Goal: Task Accomplishment & Management: Manage account settings

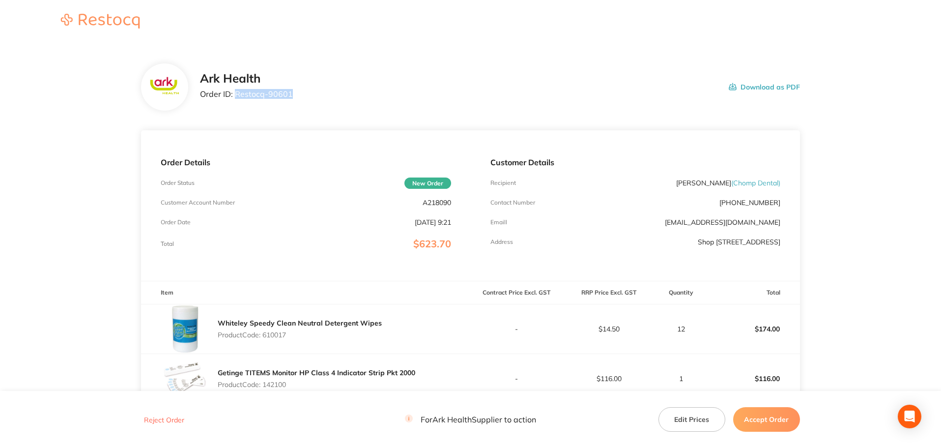
drag, startPoint x: 292, startPoint y: 93, endPoint x: 235, endPoint y: 91, distance: 57.5
click at [235, 91] on div "Ark Health Order ID: Restocq- 90601 Download as PDF" at bounding box center [500, 87] width 600 height 30
copy p "Restocq- 90601"
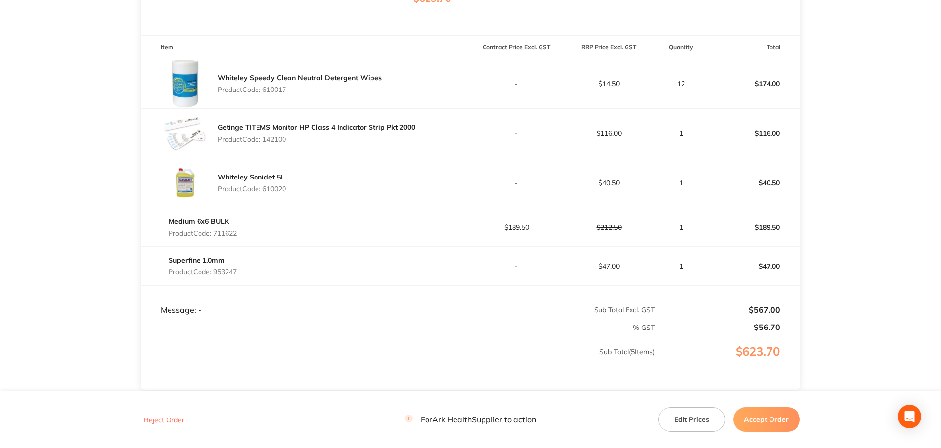
scroll to position [246, 0]
click at [761, 422] on button "Accept Order" at bounding box center [766, 419] width 67 height 25
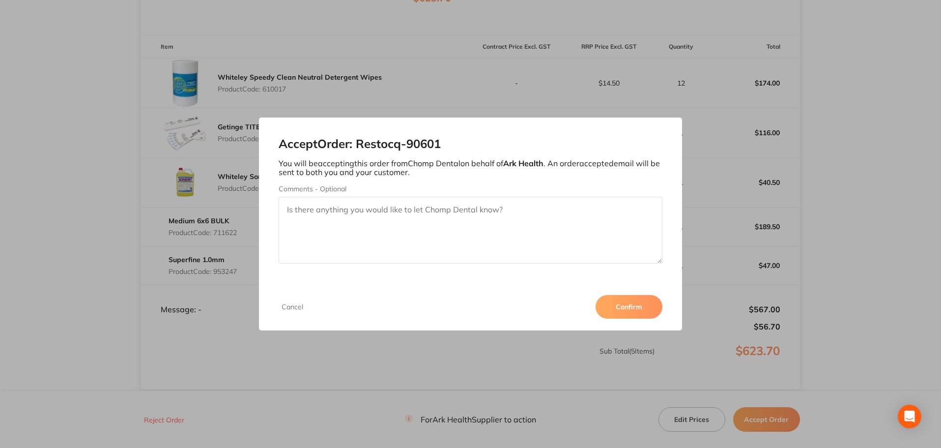
drag, startPoint x: 636, startPoint y: 308, endPoint x: 554, endPoint y: 71, distance: 251.3
click at [633, 304] on button "Confirm" at bounding box center [628, 307] width 67 height 24
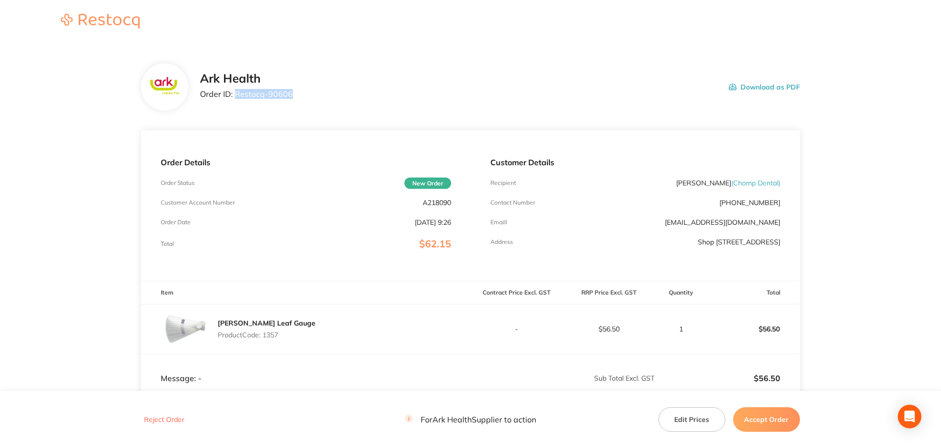
drag, startPoint x: 295, startPoint y: 94, endPoint x: 234, endPoint y: 92, distance: 60.5
click at [234, 92] on div "Ark Health Order ID: Restocq- 90606 Download as PDF" at bounding box center [500, 87] width 600 height 30
copy p "Restocq- 90606"
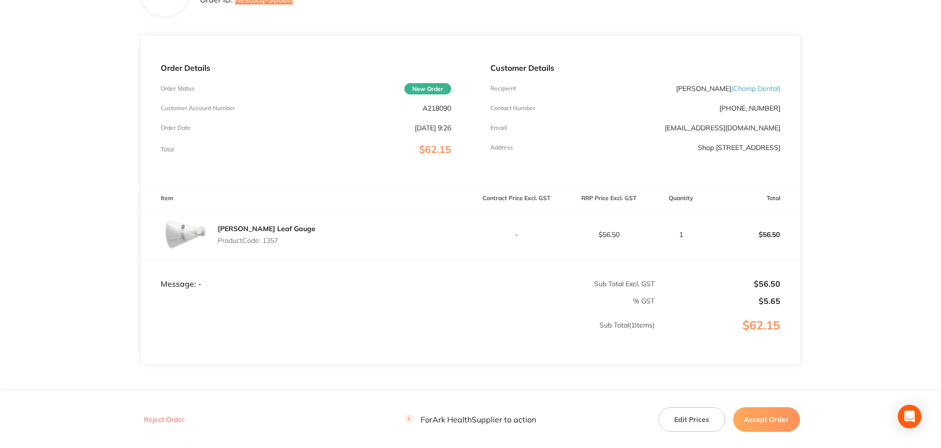
scroll to position [146, 0]
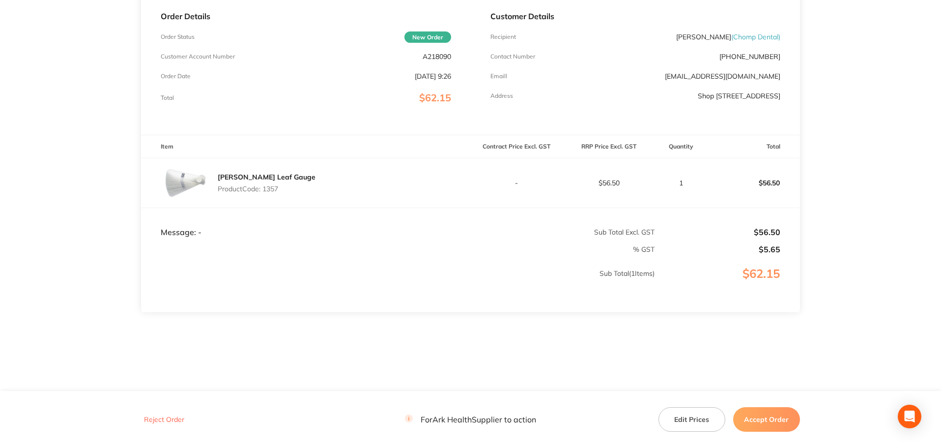
click at [770, 423] on button "Accept Order" at bounding box center [766, 419] width 67 height 25
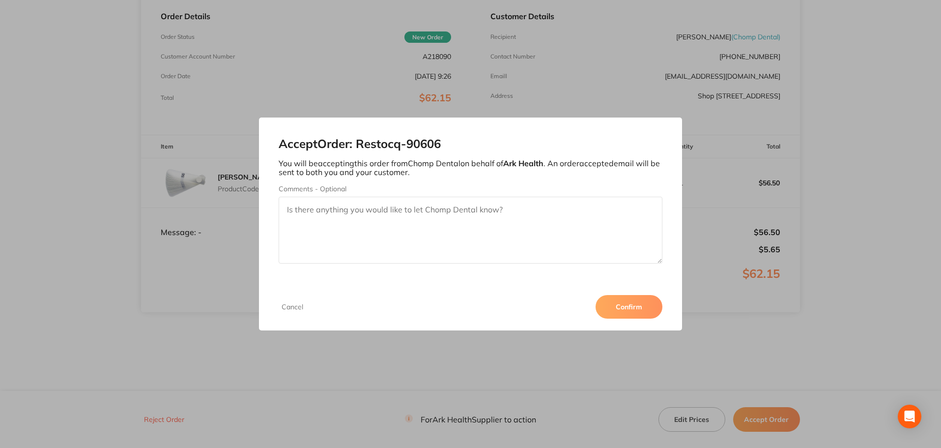
click at [636, 307] on button "Confirm" at bounding box center [628, 307] width 67 height 24
